Goal: Transaction & Acquisition: Purchase product/service

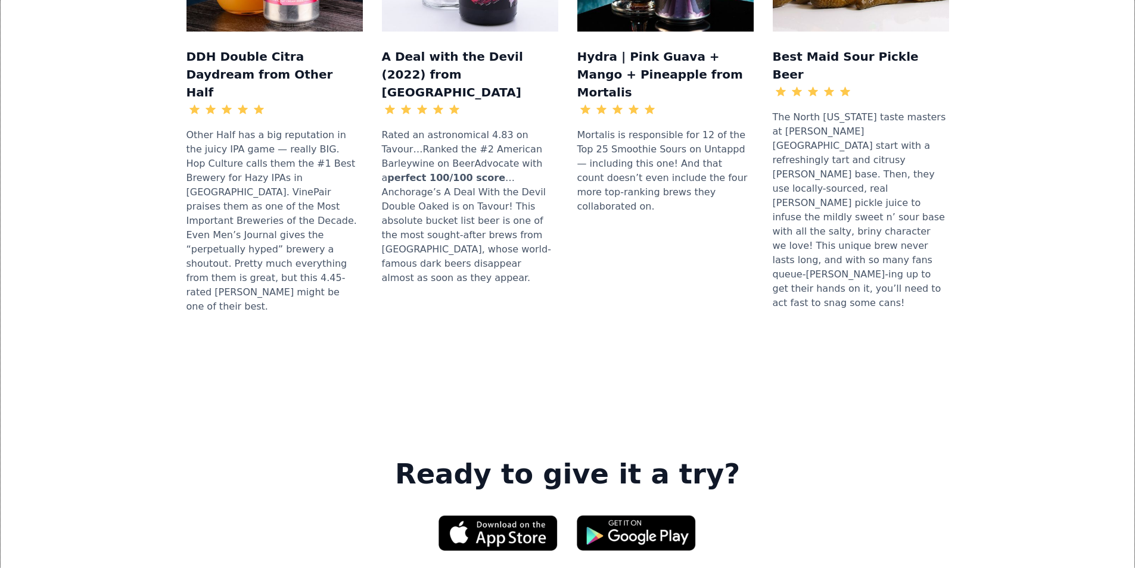
scroll to position [1549, 0]
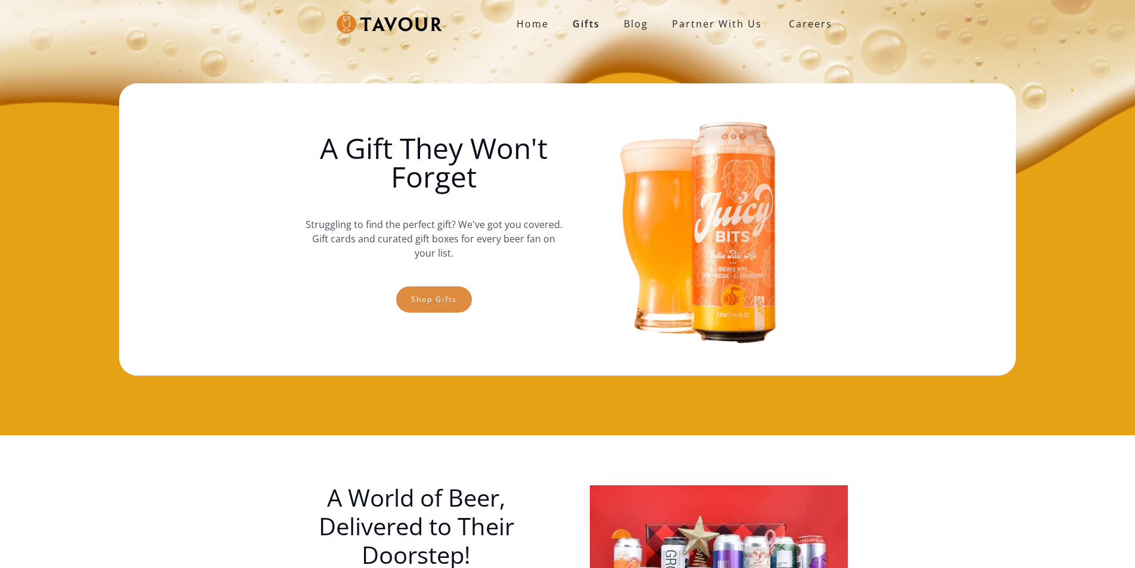
click at [409, 301] on link "Shop gifts" at bounding box center [434, 300] width 76 height 26
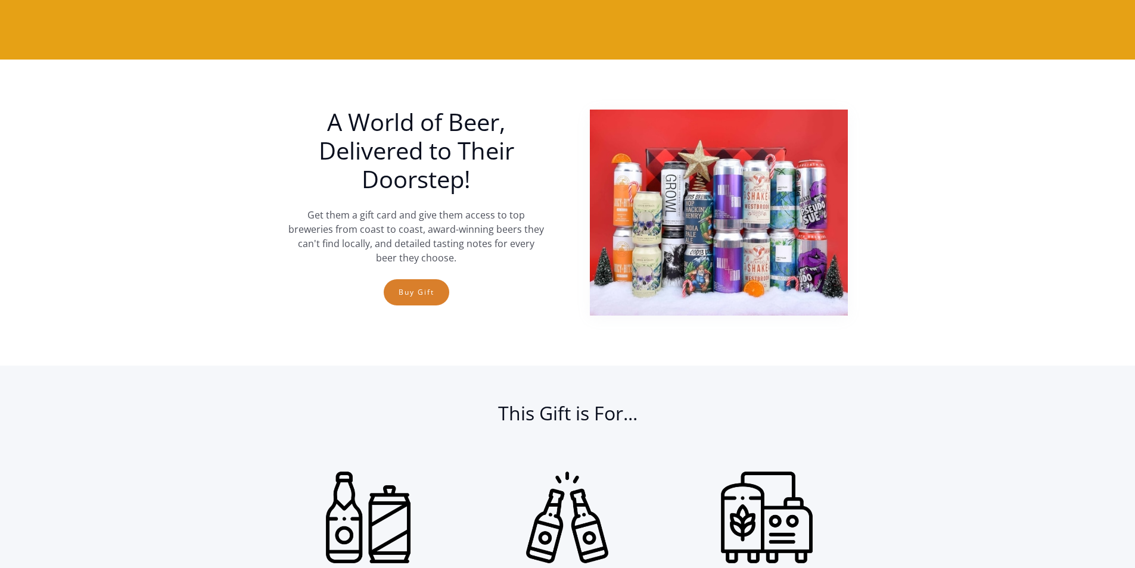
scroll to position [257, 0]
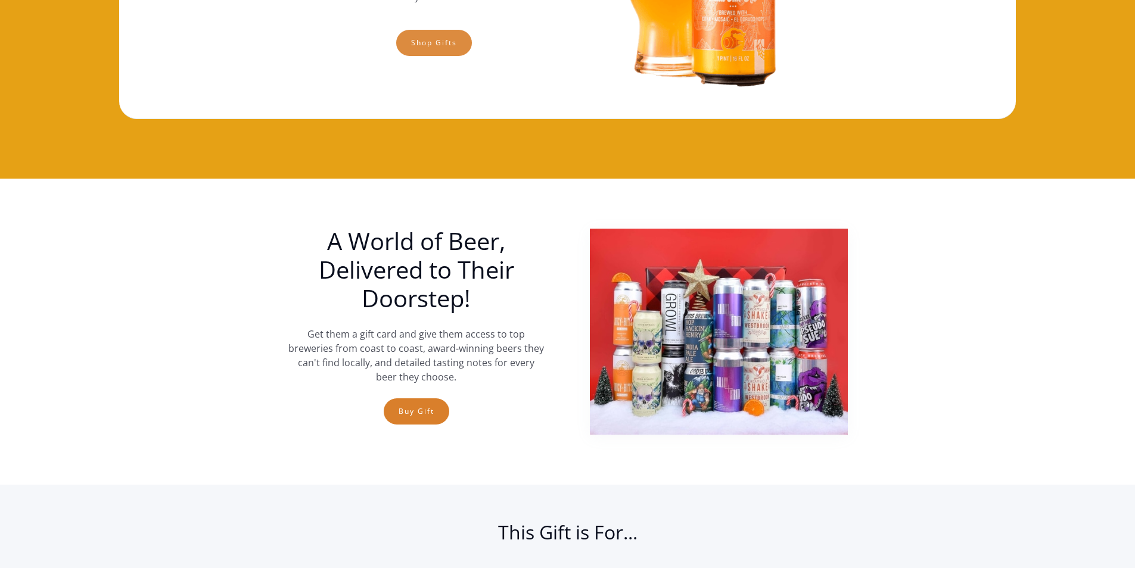
click at [424, 47] on link "Shop gifts" at bounding box center [434, 43] width 76 height 26
click at [431, 37] on link "Shop gifts" at bounding box center [434, 43] width 76 height 26
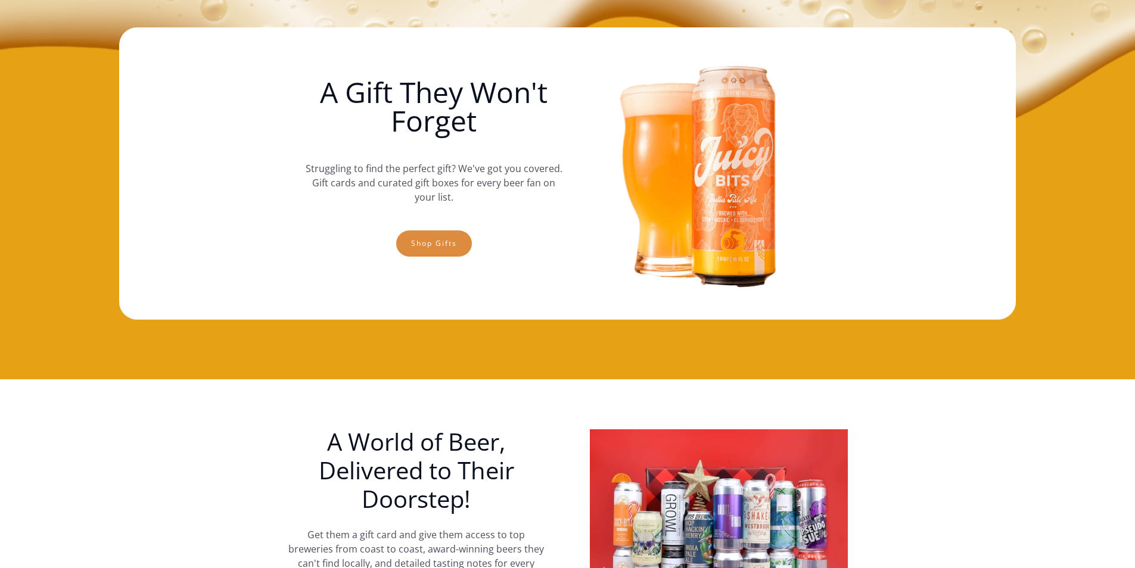
scroll to position [18, 0]
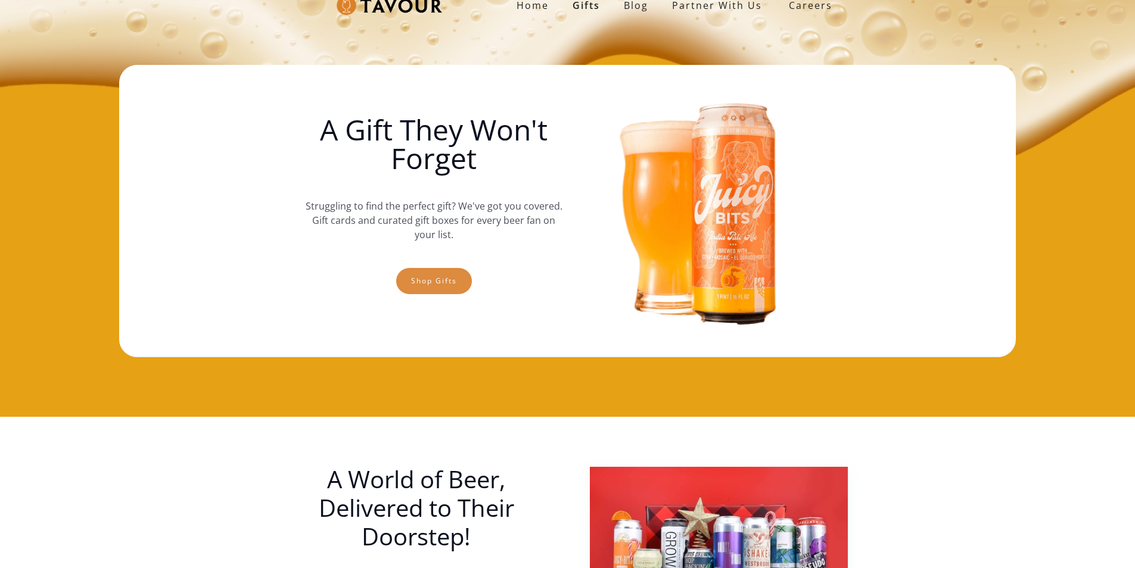
click at [424, 282] on link "Shop gifts" at bounding box center [434, 281] width 76 height 26
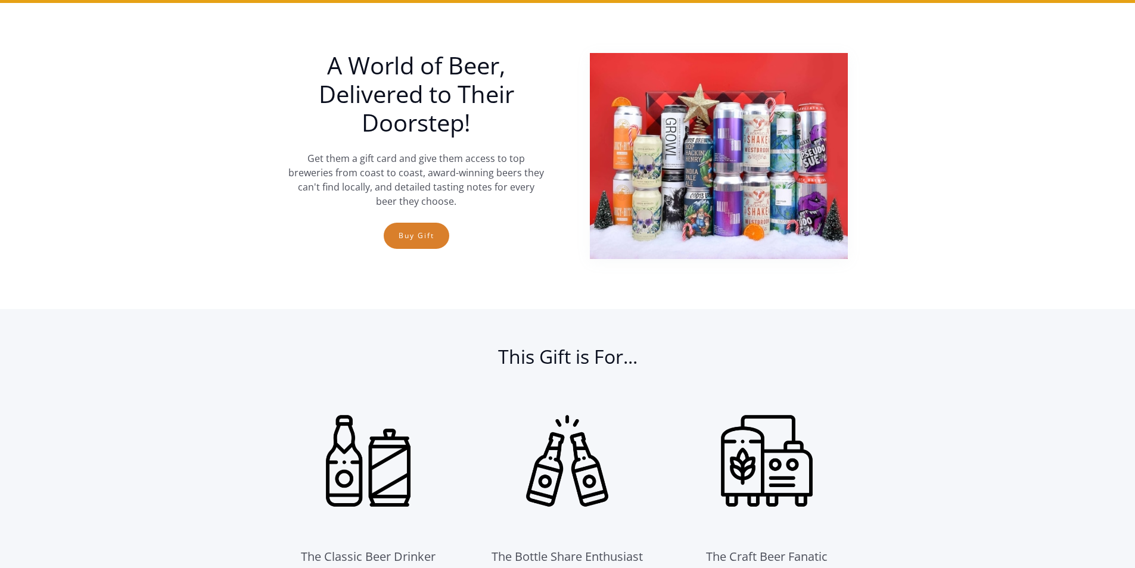
scroll to position [435, 0]
